Goal: Task Accomplishment & Management: Use online tool/utility

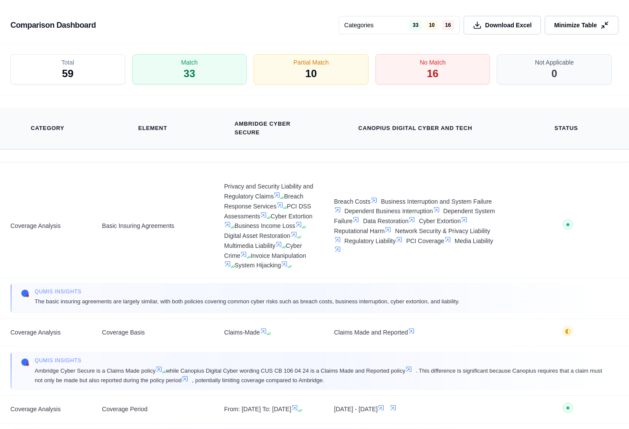
scroll to position [6224, 0]
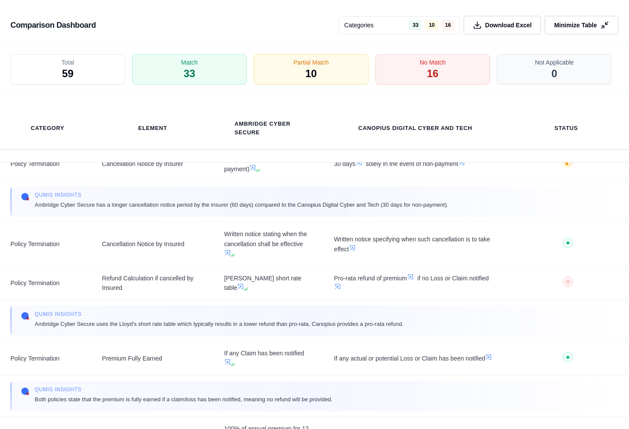
click at [16, 7] on div "Comparison Dashboard Categories 33 10 16 Download Excel Minimize Table" at bounding box center [314, 22] width 629 height 44
click at [33, 25] on h3 "Comparison Dashboard" at bounding box center [52, 25] width 85 height 16
click at [576, 24] on span "Minimize Table" at bounding box center [575, 25] width 45 height 9
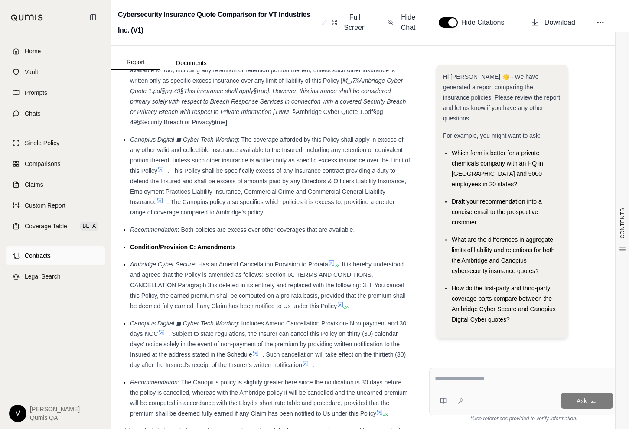
click at [38, 252] on span "Contracts" at bounding box center [38, 255] width 26 height 9
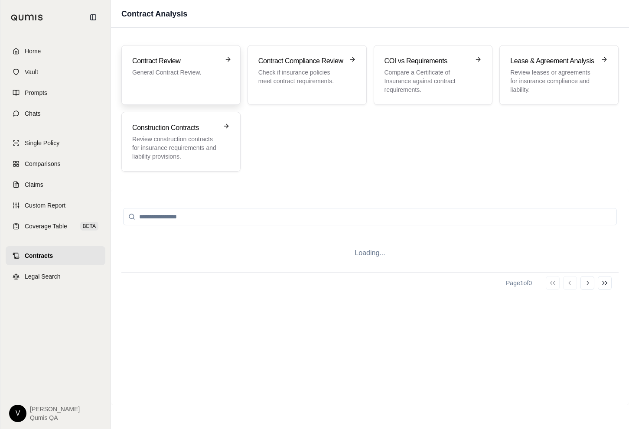
click at [176, 93] on div "Contract Review General Contract Review." at bounding box center [181, 75] width 98 height 38
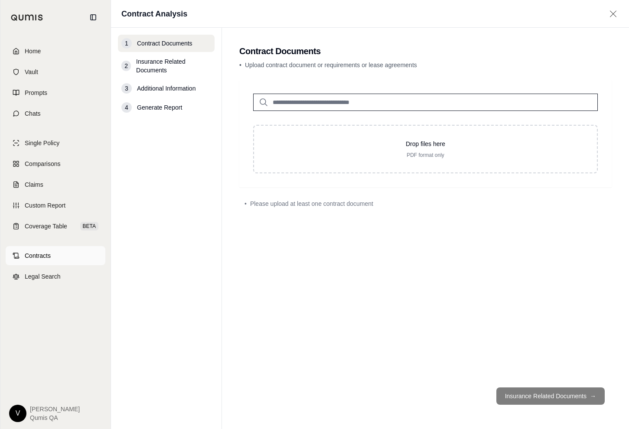
click at [46, 261] on link "Contracts" at bounding box center [56, 255] width 100 height 19
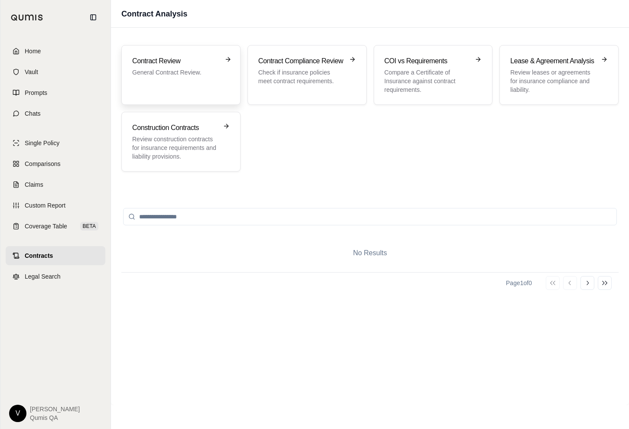
click at [214, 86] on div "Contract Review General Contract Review." at bounding box center [181, 75] width 98 height 38
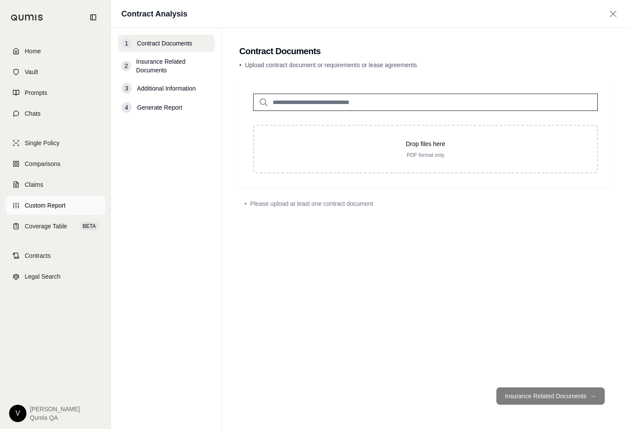
click at [59, 203] on span "Custom Report" at bounding box center [45, 205] width 41 height 9
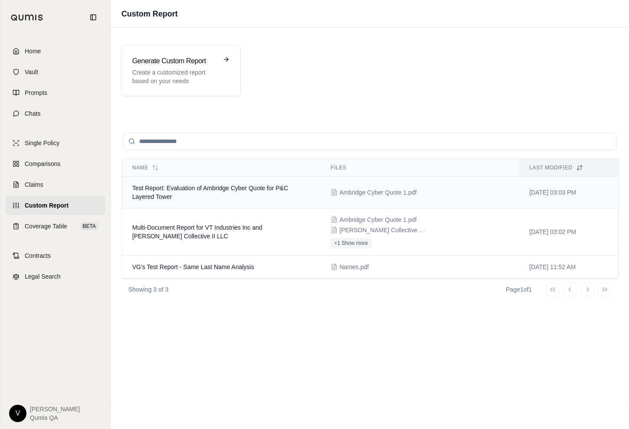
click at [188, 195] on td "Test Report: Evaluation of Ambridge Cyber Quote for P&C Layered Tower" at bounding box center [221, 193] width 199 height 32
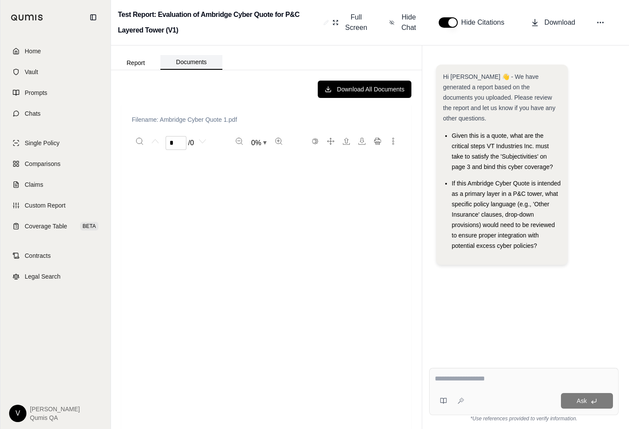
click at [195, 63] on button "Documents" at bounding box center [191, 62] width 62 height 15
click at [144, 59] on button "Report" at bounding box center [135, 63] width 49 height 14
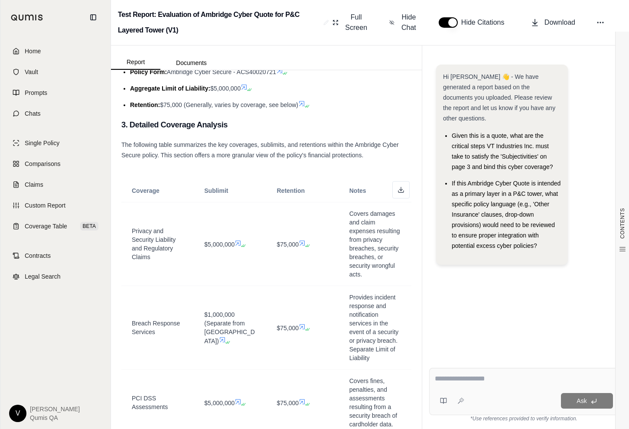
scroll to position [293, 0]
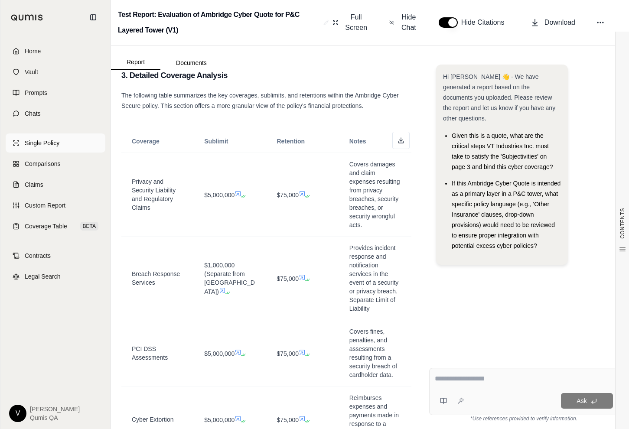
click at [48, 142] on span "Single Policy" at bounding box center [42, 143] width 35 height 9
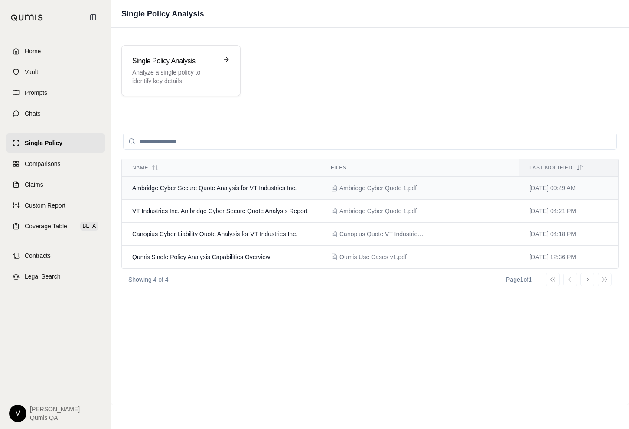
click at [182, 186] on span "Ambridge Cyber Secure Quote Analysis for VT Industries Inc." at bounding box center [214, 188] width 164 height 7
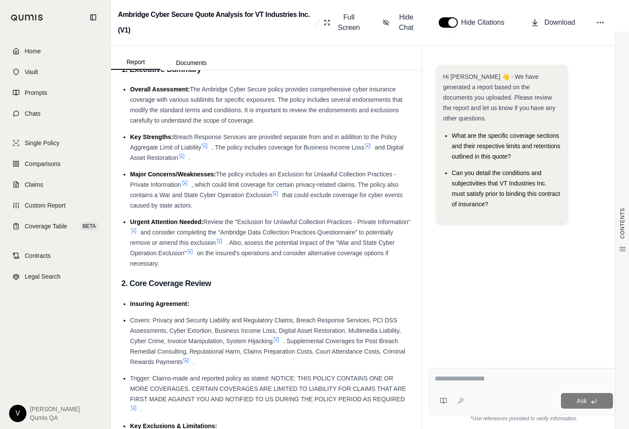
scroll to position [29, 0]
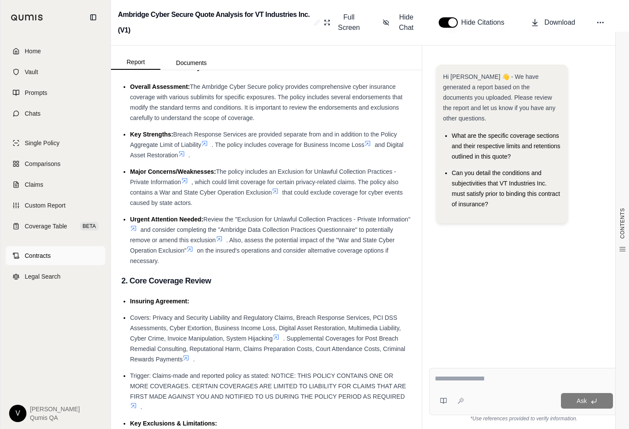
click at [43, 252] on span "Contracts" at bounding box center [38, 255] width 26 height 9
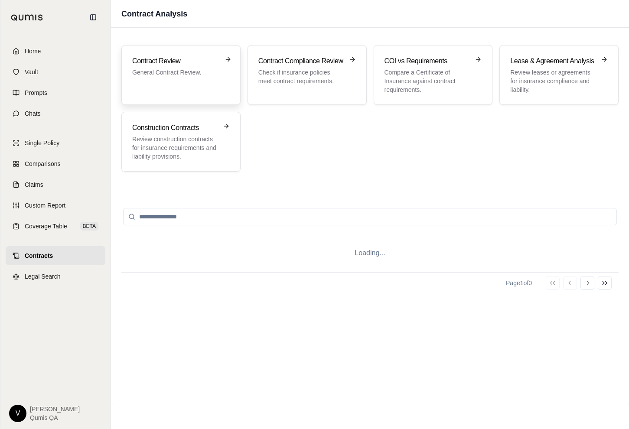
click at [183, 88] on div "Contract Review General Contract Review." at bounding box center [181, 75] width 98 height 38
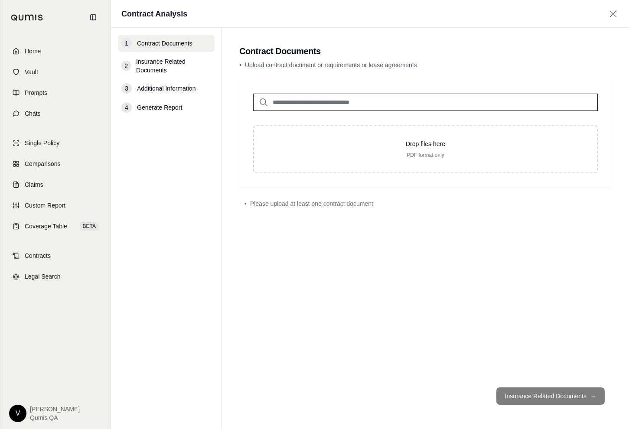
click at [167, 64] on span "Insurance Related Documents" at bounding box center [173, 65] width 75 height 17
click at [288, 98] on input "search" at bounding box center [425, 102] width 345 height 17
type input "*"
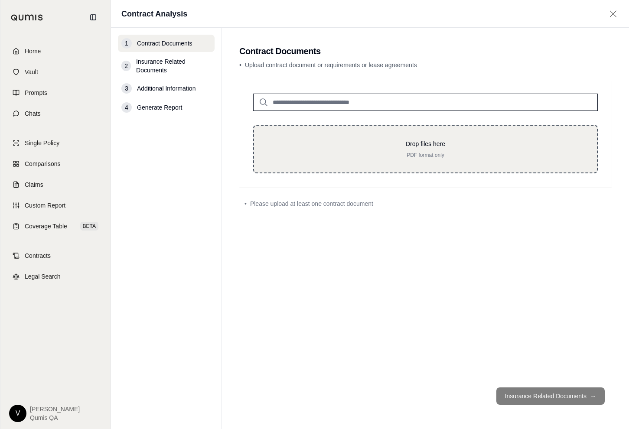
click at [367, 142] on p "Drop files here" at bounding box center [425, 144] width 315 height 9
type input "**********"
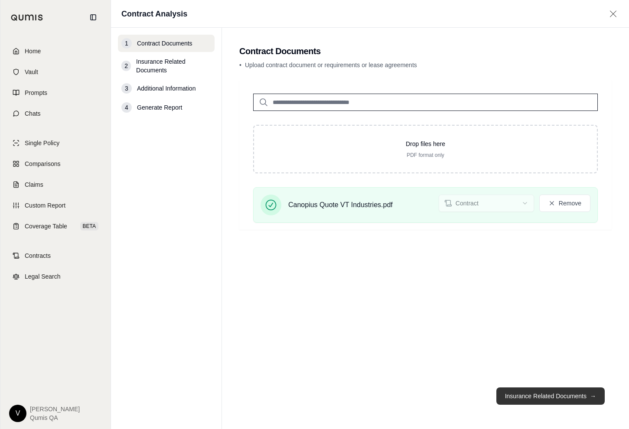
click at [528, 396] on button "Insurance Related Documents →" at bounding box center [550, 395] width 108 height 17
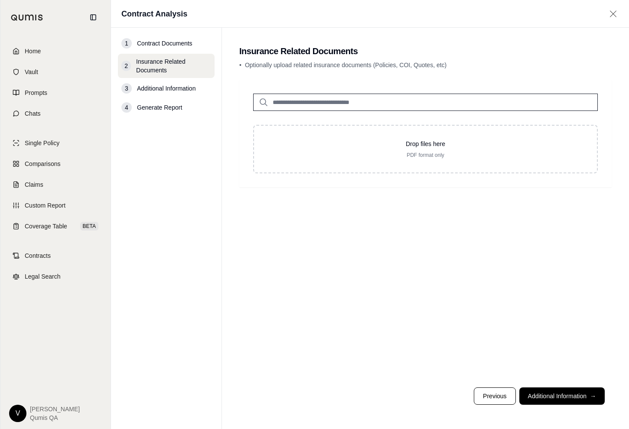
click at [368, 103] on input "search" at bounding box center [425, 102] width 345 height 17
type input "**"
click at [368, 120] on p "Ambridge Cyber Quote 1.pdf #2" at bounding box center [330, 120] width 102 height 10
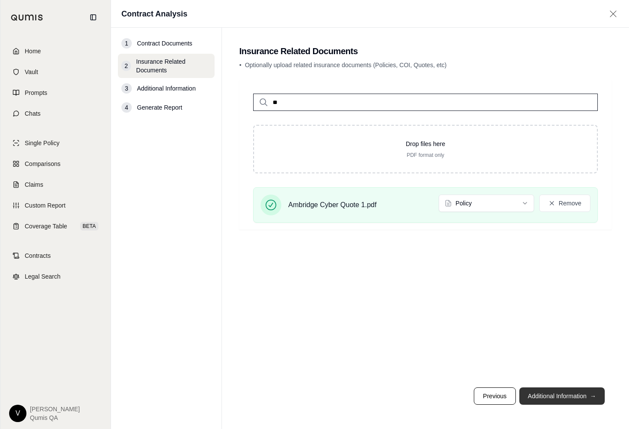
click at [539, 402] on button "Additional Information →" at bounding box center [561, 395] width 85 height 17
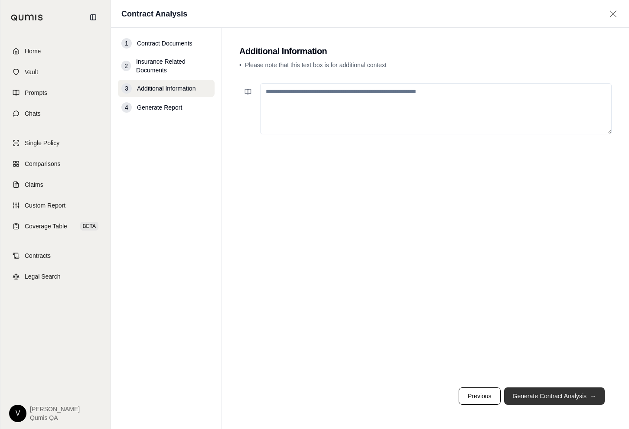
click at [547, 398] on button "Generate Contract Analysis →" at bounding box center [554, 395] width 101 height 17
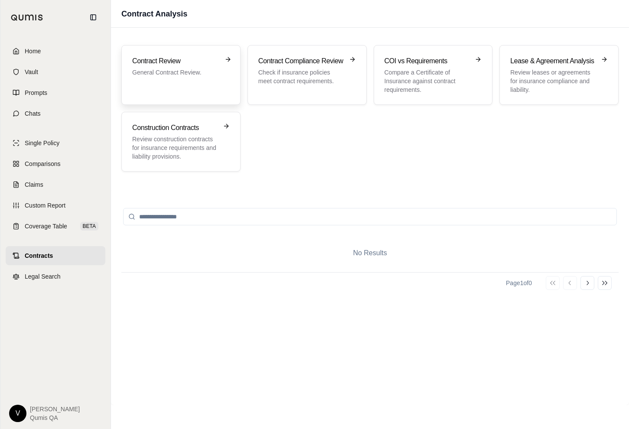
click at [161, 79] on div "Contract Review General Contract Review." at bounding box center [181, 75] width 98 height 38
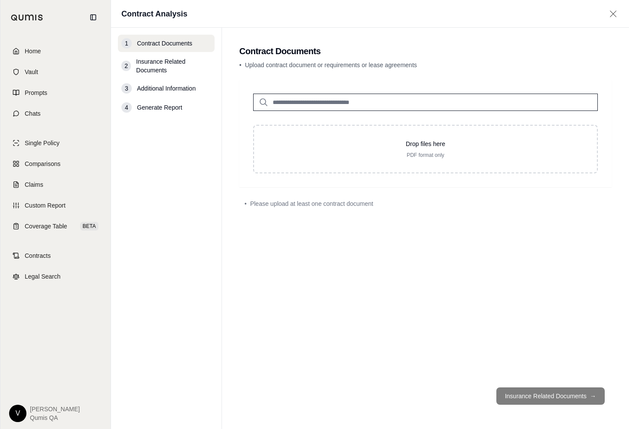
click at [370, 107] on input "search" at bounding box center [425, 102] width 345 height 17
type input "*"
click at [342, 122] on p "Canopius Quote VT Industries.pdf #2" at bounding box center [339, 120] width 120 height 10
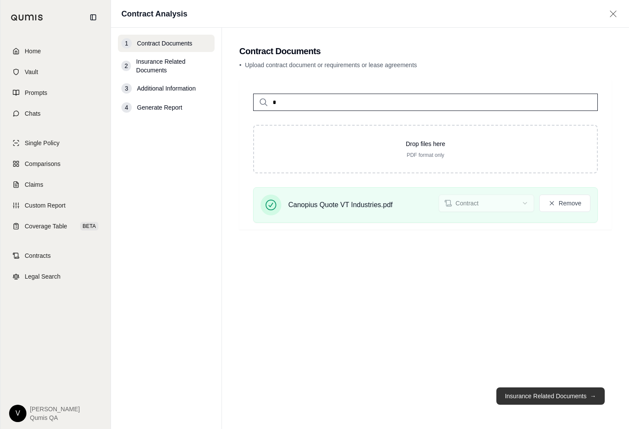
click at [513, 394] on button "Insurance Related Documents →" at bounding box center [550, 395] width 108 height 17
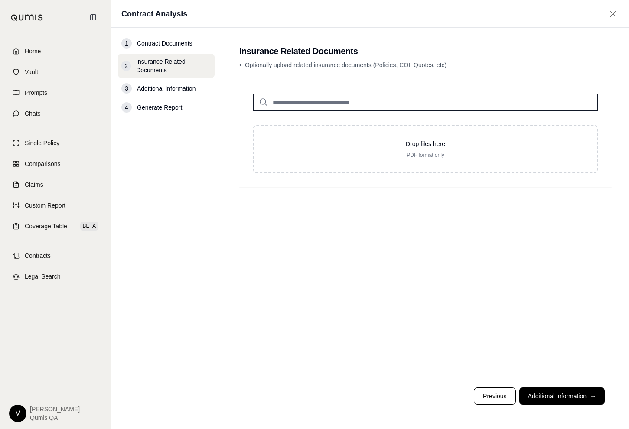
click at [373, 103] on input "search" at bounding box center [425, 102] width 345 height 17
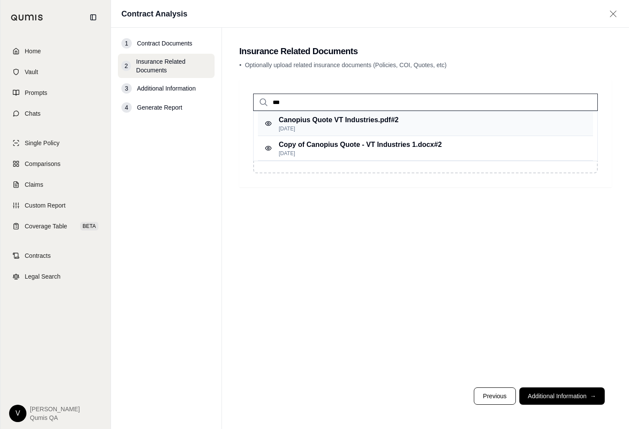
type input "***"
click at [368, 124] on p "Canopius Quote VT Industries.pdf #2" at bounding box center [339, 120] width 120 height 10
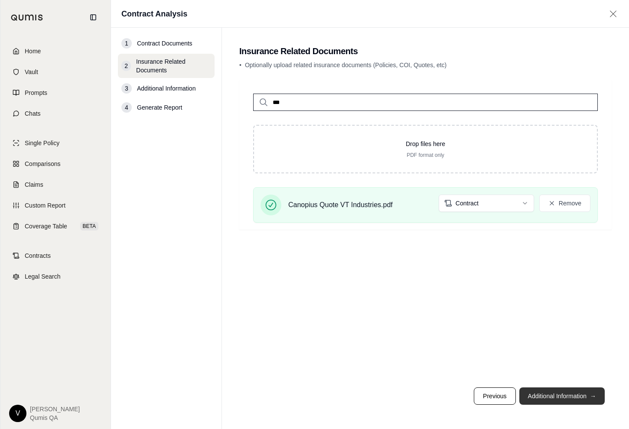
click at [539, 392] on button "Additional Information →" at bounding box center [561, 395] width 85 height 17
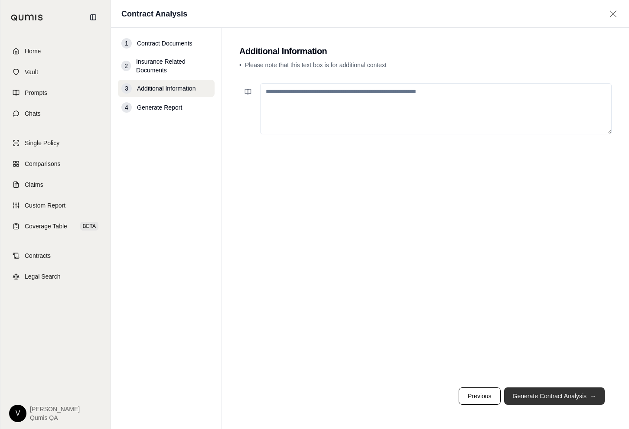
click at [551, 397] on button "Generate Contract Analysis →" at bounding box center [554, 395] width 101 height 17
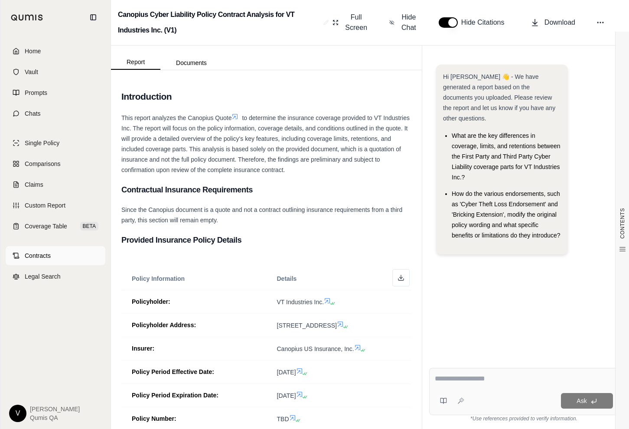
click at [54, 259] on link "Contracts" at bounding box center [56, 255] width 100 height 19
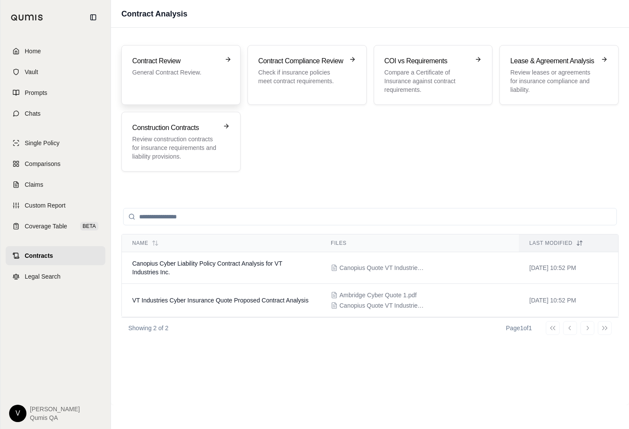
click at [192, 92] on div "Contract Review General Contract Review." at bounding box center [181, 75] width 98 height 38
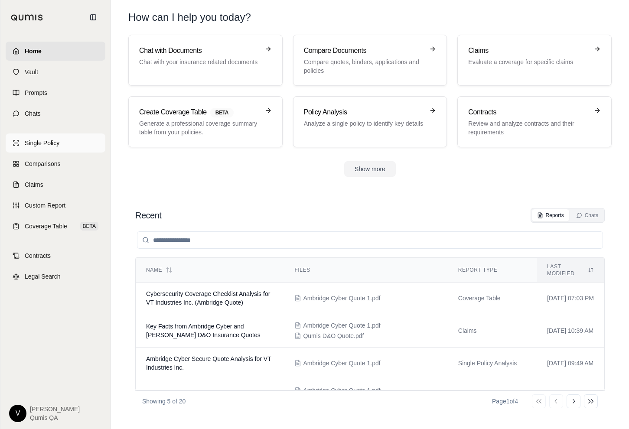
click at [59, 142] on span "Single Policy" at bounding box center [42, 143] width 35 height 9
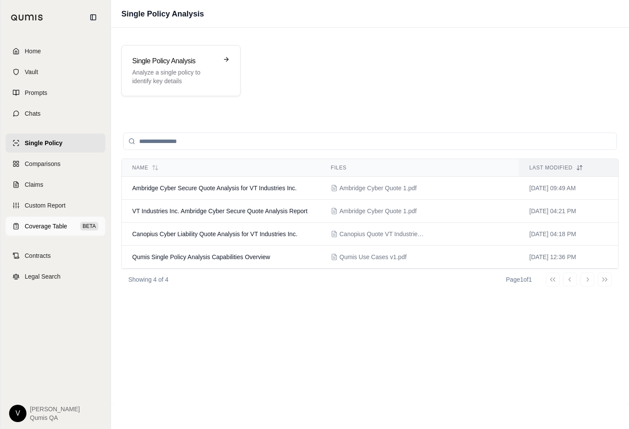
click at [56, 228] on span "Coverage Table" at bounding box center [46, 226] width 42 height 9
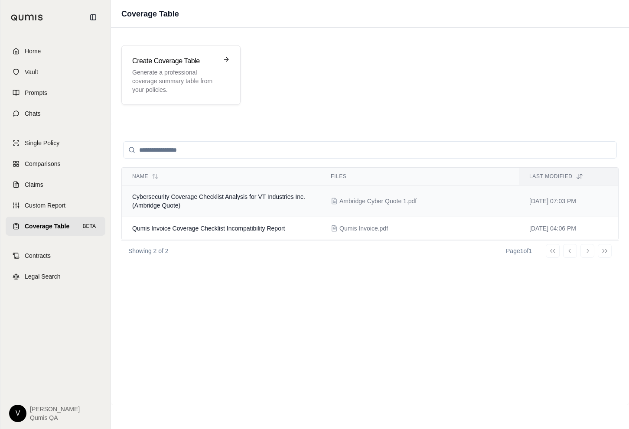
click at [223, 200] on td "Cybersecurity Coverage Checklist Analysis for VT Industries Inc. (Ambridge Quot…" at bounding box center [221, 202] width 199 height 32
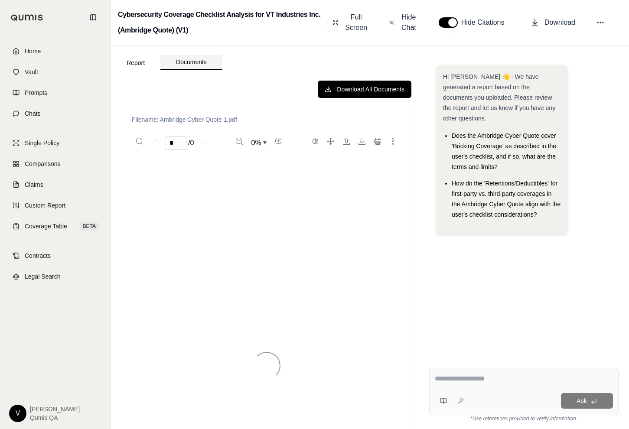
click at [185, 56] on button "Documents" at bounding box center [191, 62] width 62 height 15
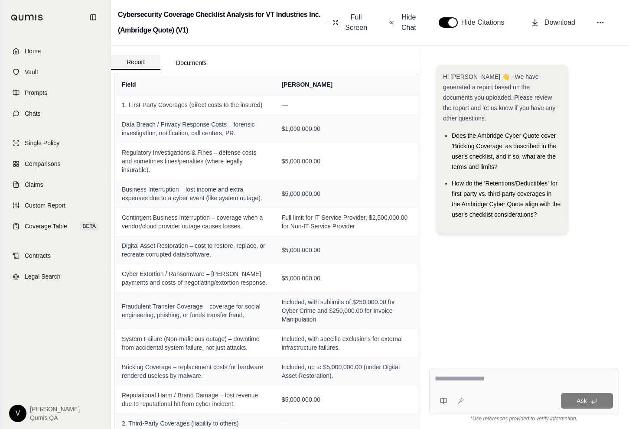
click at [143, 62] on button "Report" at bounding box center [135, 62] width 49 height 15
click at [49, 146] on span "Single Policy" at bounding box center [42, 143] width 35 height 9
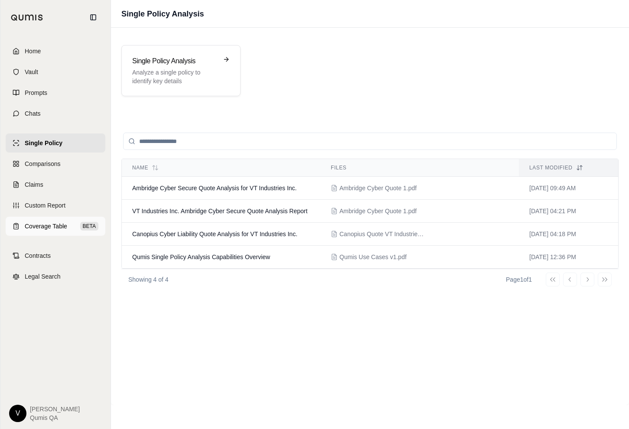
click at [42, 218] on link "Coverage Table BETA" at bounding box center [56, 226] width 100 height 19
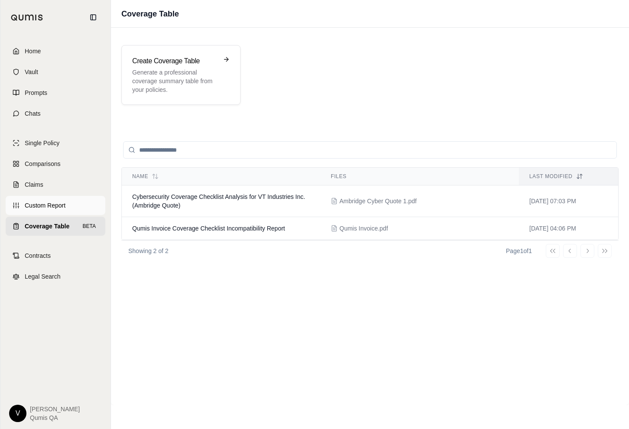
click at [43, 208] on span "Custom Report" at bounding box center [45, 205] width 41 height 9
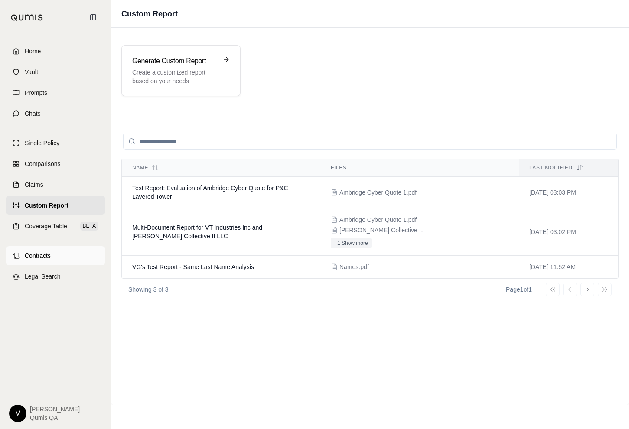
click at [33, 261] on link "Contracts" at bounding box center [56, 255] width 100 height 19
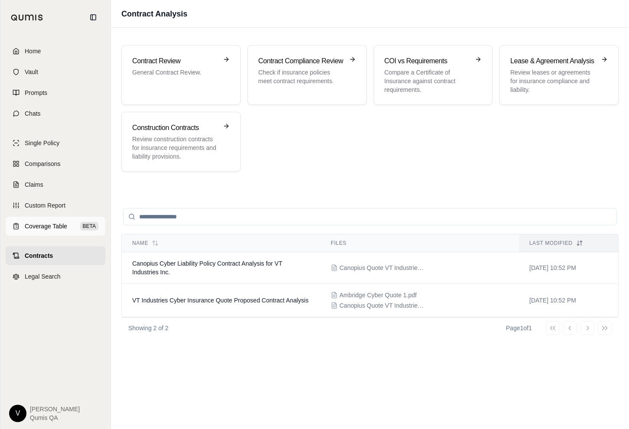
click at [51, 229] on span "Coverage Table" at bounding box center [46, 226] width 42 height 9
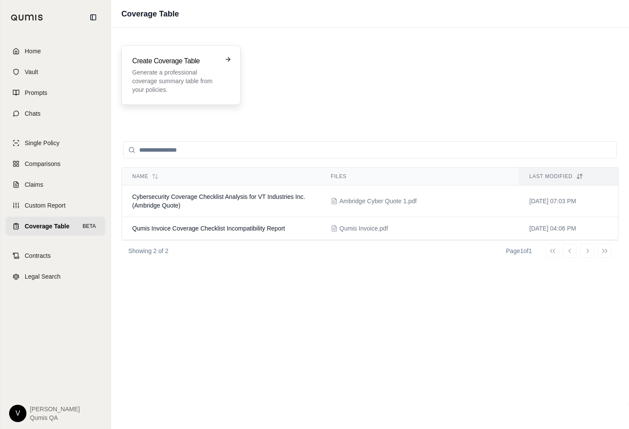
click at [169, 84] on p "Generate a professional coverage summary table from your policies." at bounding box center [174, 81] width 85 height 26
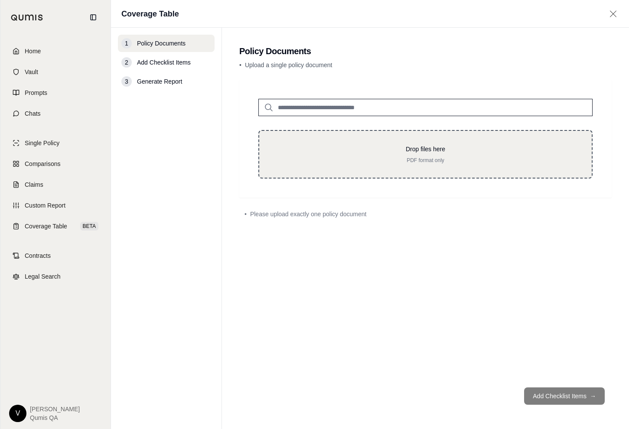
click at [297, 150] on p "Drop files here" at bounding box center [425, 149] width 305 height 9
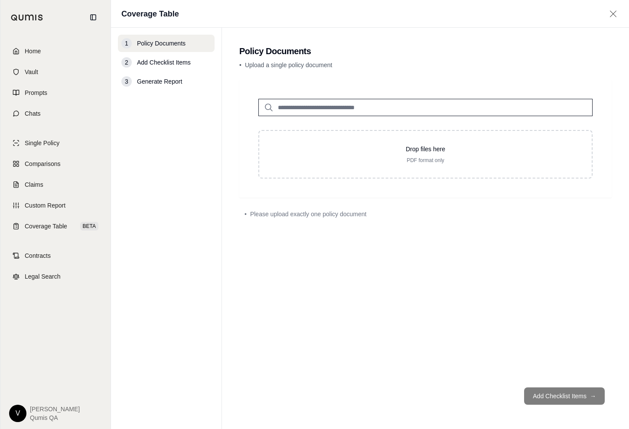
click at [369, 107] on input "search" at bounding box center [425, 107] width 334 height 17
type input "**"
click at [371, 127] on p "Ambridge Cyber Quote 1.pdf #2" at bounding box center [335, 125] width 102 height 10
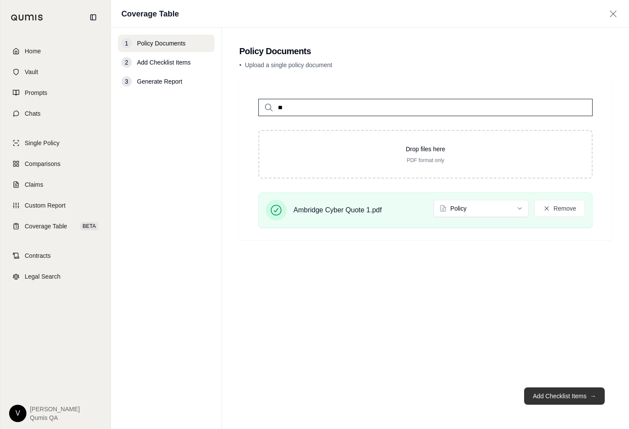
click at [538, 397] on button "Add Checklist Items →" at bounding box center [564, 395] width 81 height 17
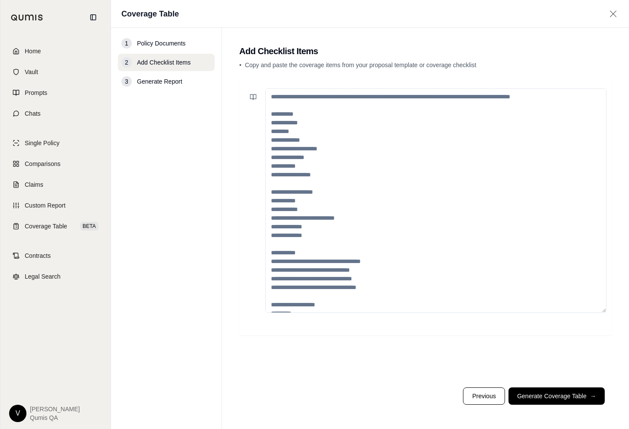
click at [280, 106] on textarea at bounding box center [435, 200] width 341 height 225
type textarea "*"
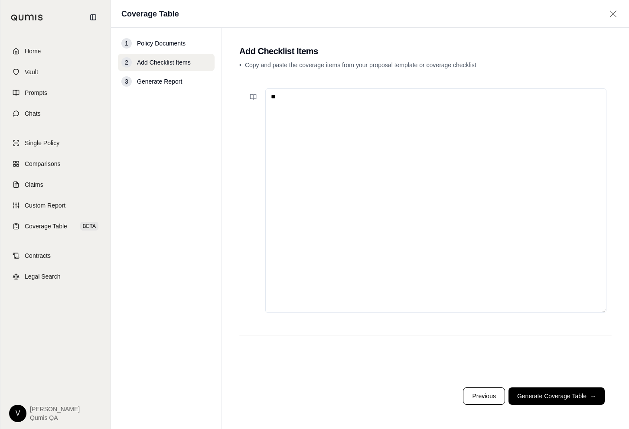
type textarea "*"
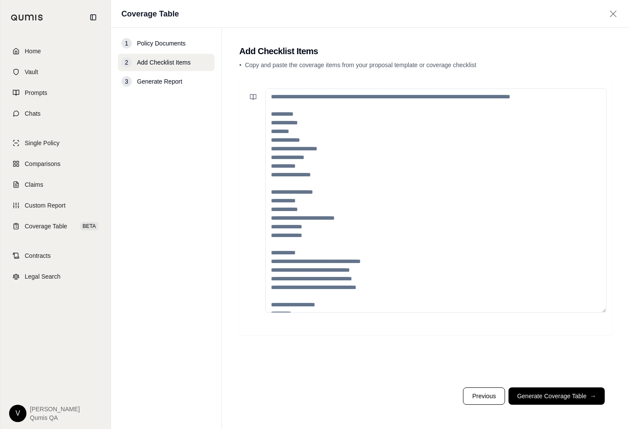
type textarea "*"
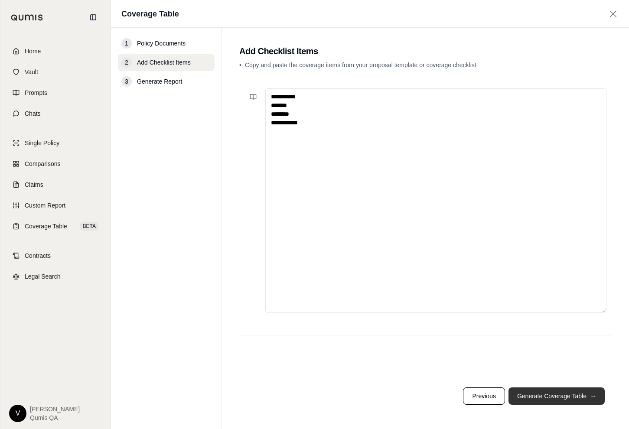
type textarea "**********"
click at [527, 404] on button "Generate Coverage Table →" at bounding box center [556, 395] width 96 height 17
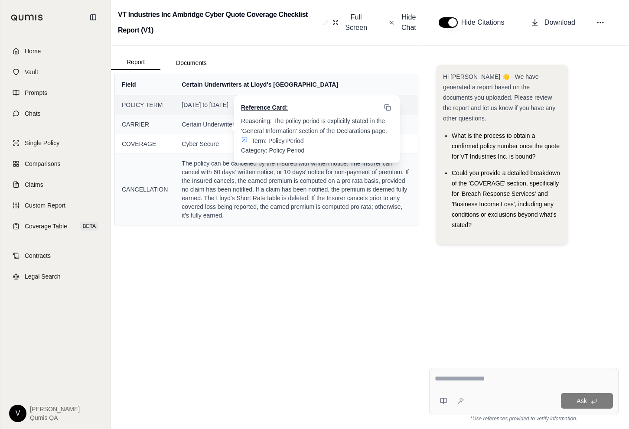
drag, startPoint x: 306, startPoint y: 165, endPoint x: 241, endPoint y: 121, distance: 78.7
click at [241, 121] on div "Reasoning: The policy period is explicitly stated in the 'General Information' …" at bounding box center [317, 135] width 152 height 39
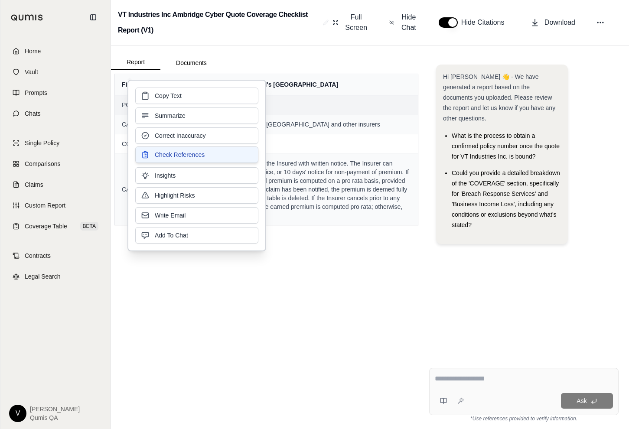
copy div "Reasoning: The policy period is explicitly stated in the 'General Information' …"
click at [223, 101] on button "Copy Text" at bounding box center [196, 95] width 123 height 16
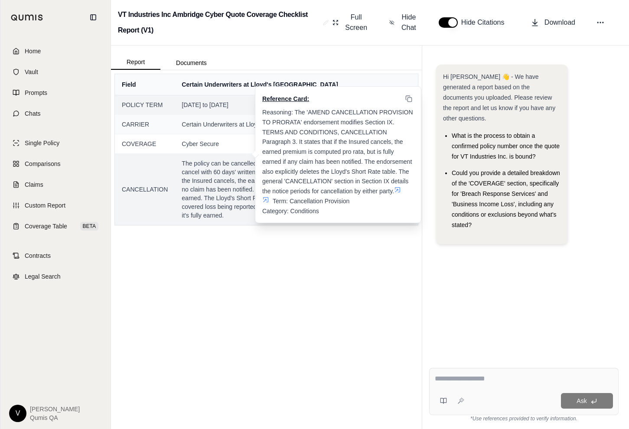
drag, startPoint x: 298, startPoint y: 136, endPoint x: 350, endPoint y: 146, distance: 52.9
click at [350, 146] on span "Reasoning: The 'AMEND CANCELLATION PROVISION TO PRORATA' endorsement modifies S…" at bounding box center [338, 152] width 152 height 86
drag, startPoint x: 296, startPoint y: 137, endPoint x: 317, endPoint y: 155, distance: 27.9
click at [317, 155] on span "Reasoning: The 'AMEND CANCELLATION PROVISION TO PRORATA' endorsement modifies S…" at bounding box center [338, 152] width 152 height 86
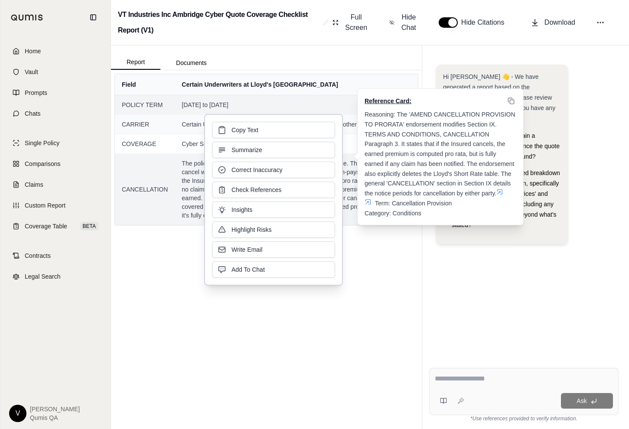
click at [348, 173] on span "The policy can be cancelled by the Insured with written notice. The Insurer can…" at bounding box center [296, 189] width 229 height 61
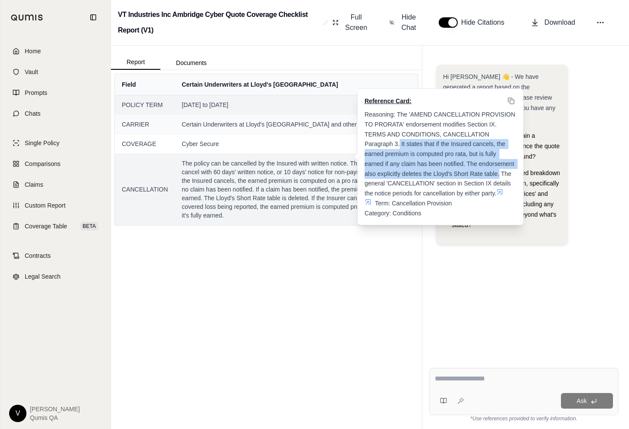
drag, startPoint x: 400, startPoint y: 138, endPoint x: 499, endPoint y: 165, distance: 102.9
click at [499, 165] on span "Reasoning: The 'AMEND CANCELLATION PROVISION TO PRORATA' endorsement modifies S…" at bounding box center [441, 154] width 152 height 86
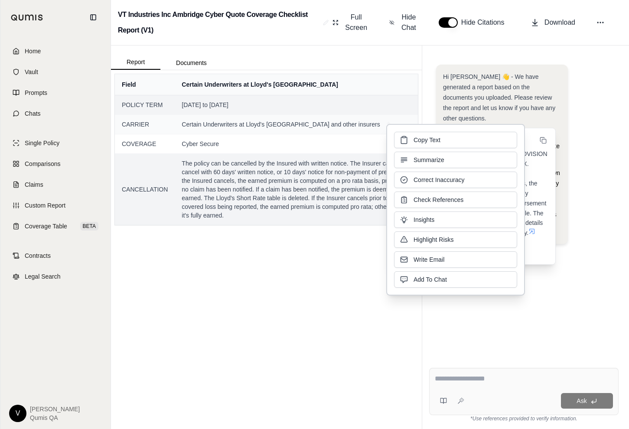
click at [365, 194] on span "The policy can be cancelled by the Insured with written notice. The Insurer can…" at bounding box center [296, 189] width 229 height 61
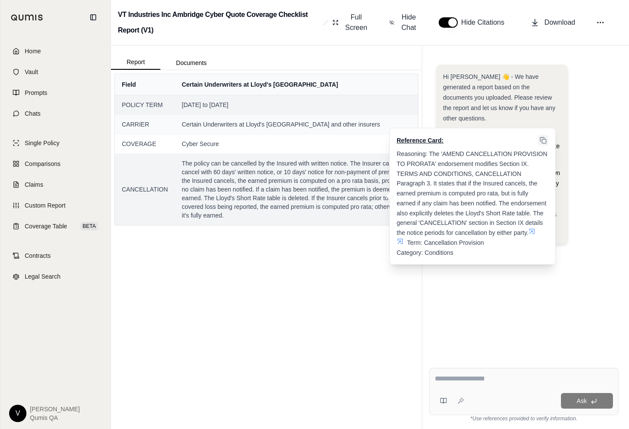
click at [544, 137] on icon at bounding box center [543, 140] width 7 height 7
